Goal: Information Seeking & Learning: Understand process/instructions

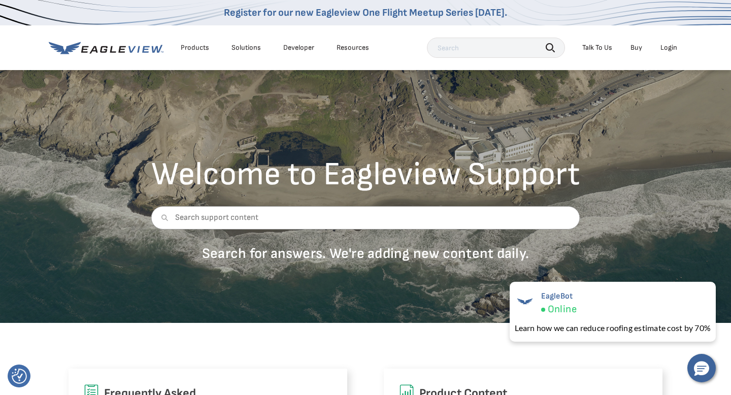
click at [673, 48] on div "Login" at bounding box center [668, 47] width 17 height 9
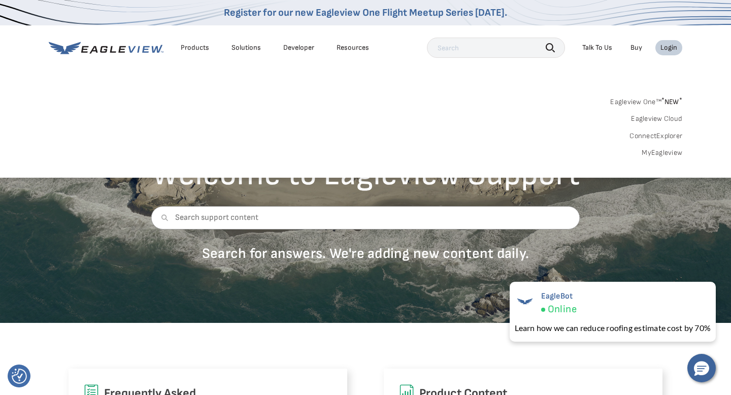
click at [535, 130] on div "Eagleview One™ * NEW * Eagleview Cloud ConnectExplorer MyEagleview" at bounding box center [366, 125] width 634 height 63
click at [670, 48] on div "Login" at bounding box center [668, 47] width 17 height 9
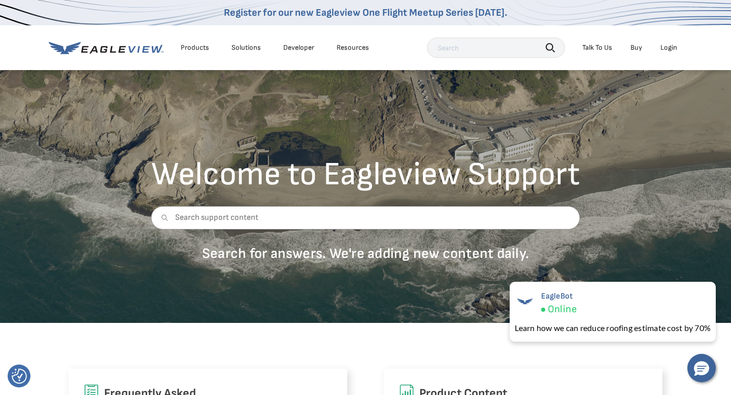
click at [669, 48] on div "Login" at bounding box center [668, 47] width 17 height 9
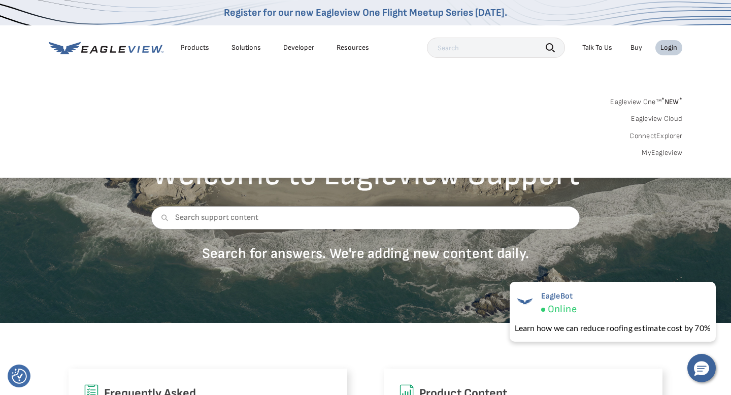
click at [657, 152] on link "MyEagleview" at bounding box center [662, 152] width 41 height 9
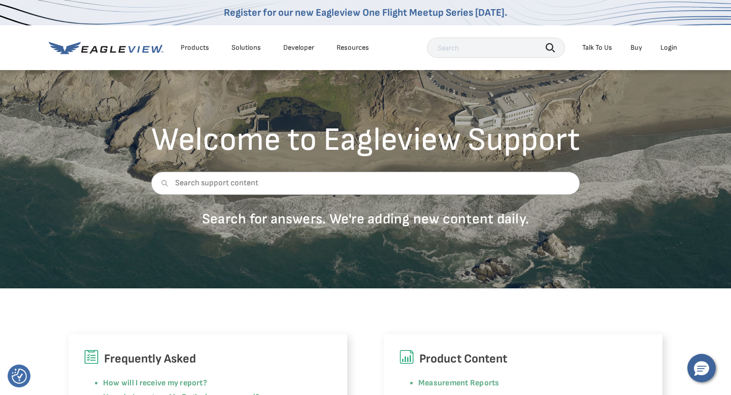
scroll to position [41, 0]
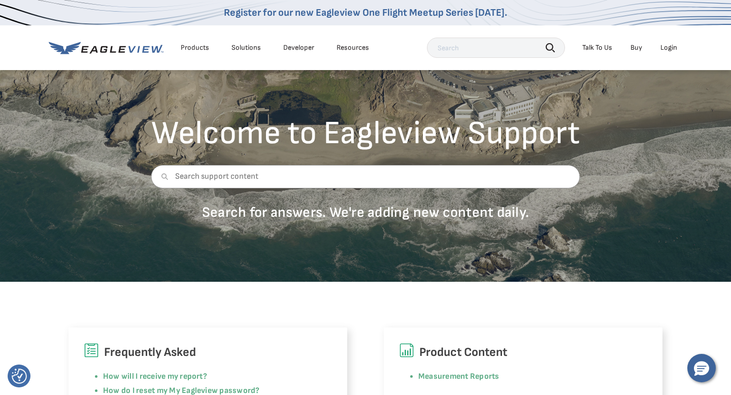
click at [661, 45] on div "Login" at bounding box center [668, 47] width 17 height 9
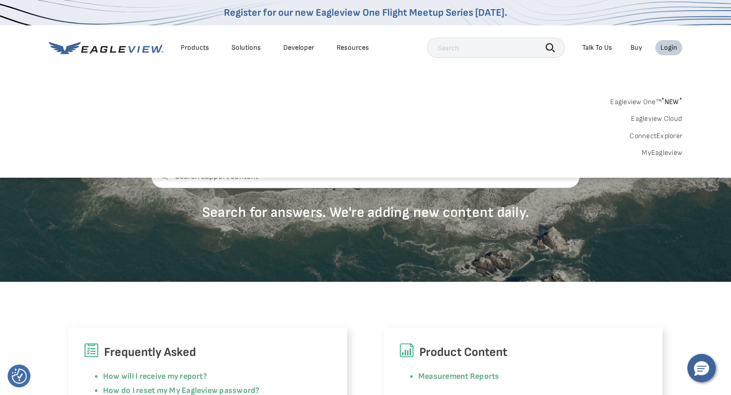
click at [659, 102] on link "Eagleview One™ * NEW *" at bounding box center [646, 100] width 72 height 12
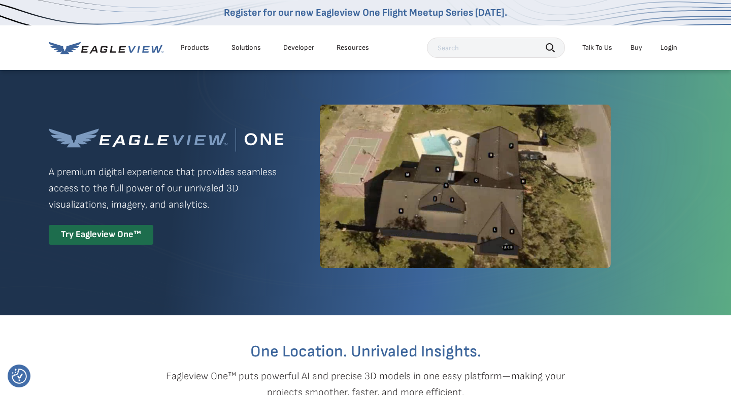
click at [668, 47] on div "Login" at bounding box center [668, 47] width 17 height 9
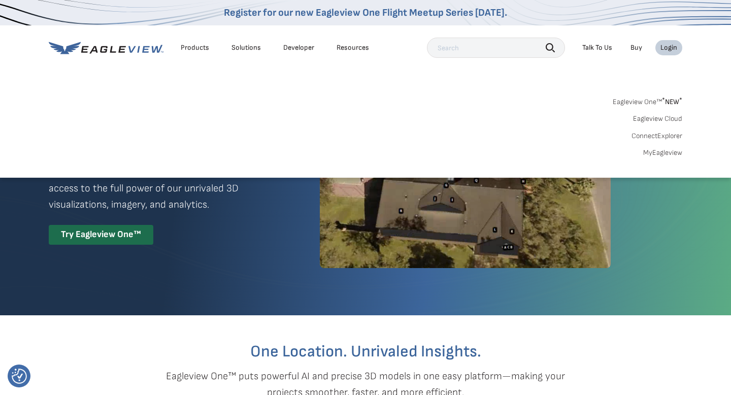
click at [671, 151] on link "MyEagleview" at bounding box center [662, 152] width 39 height 9
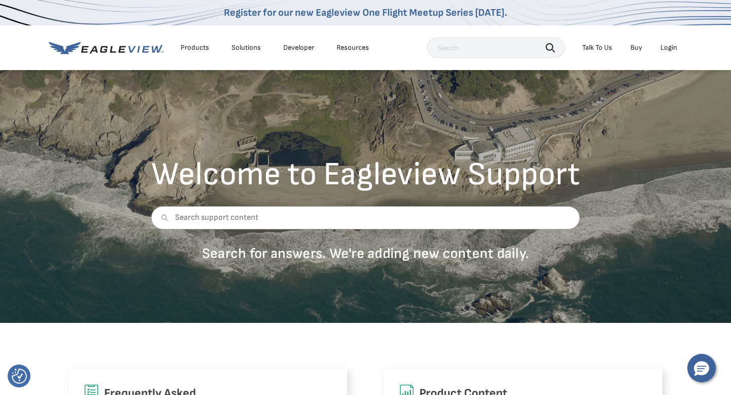
click at [652, 165] on div "Welcome to Eagleview Support Search for answers. We're adding new content daily." at bounding box center [365, 196] width 731 height 254
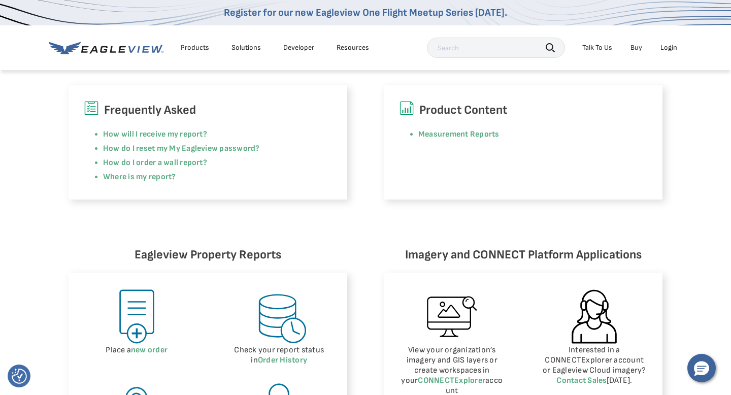
scroll to position [284, 0]
click at [247, 146] on link "How do I reset my My Eagleview password?" at bounding box center [181, 148] width 157 height 10
